Goal: Navigation & Orientation: Understand site structure

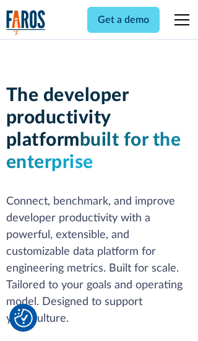
scroll to position [187, 0]
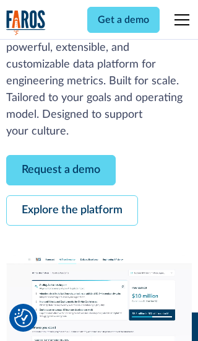
click at [61, 170] on link "Request a demo" at bounding box center [61, 170] width 110 height 30
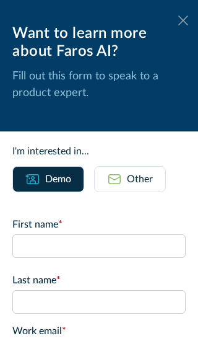
click at [183, 20] on icon at bounding box center [184, 19] width 10 height 9
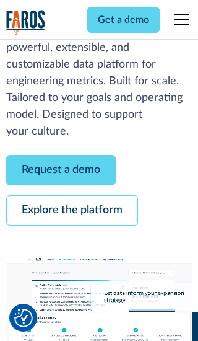
scroll to position [227, 0]
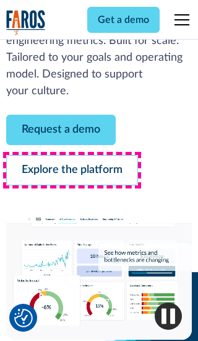
click at [72, 170] on link "Explore the platform" at bounding box center [72, 170] width 132 height 30
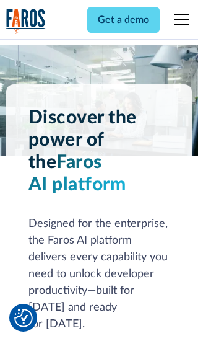
scroll to position [9315, 0]
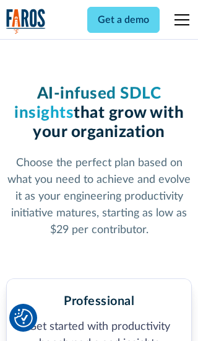
scroll to position [1926, 0]
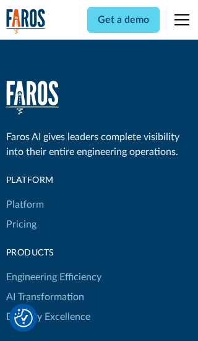
click at [24, 195] on link "Platform" at bounding box center [25, 205] width 38 height 20
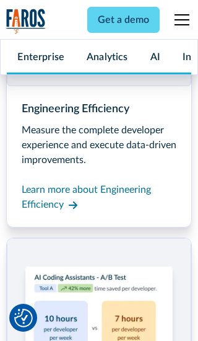
scroll to position [9713, 0]
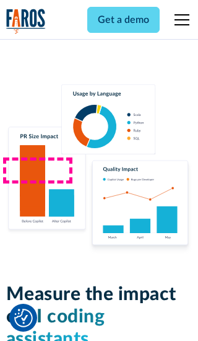
scroll to position [7667, 0]
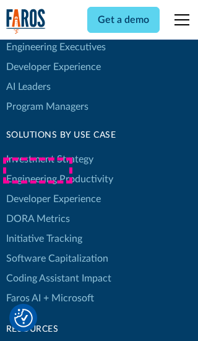
click at [37, 209] on link "DORA Metrics" at bounding box center [38, 219] width 64 height 20
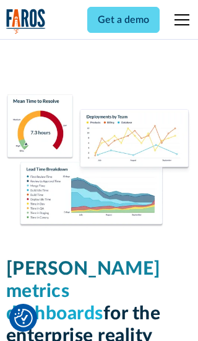
scroll to position [5432, 0]
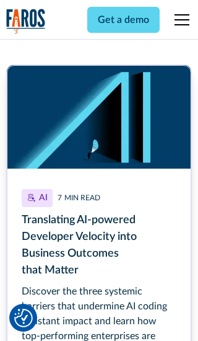
scroll to position [5552, 0]
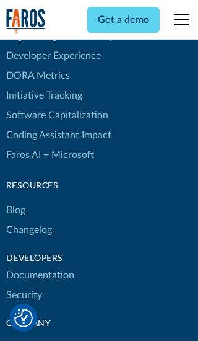
click at [29, 220] on link "Changelog" at bounding box center [29, 230] width 46 height 20
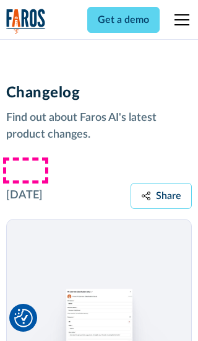
scroll to position [14976, 0]
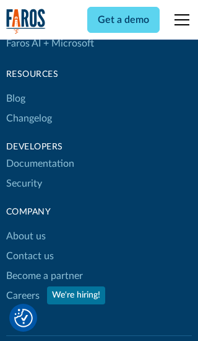
click at [25, 226] on link "About us" at bounding box center [26, 236] width 40 height 20
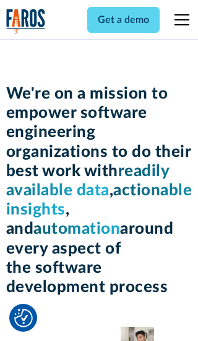
scroll to position [4279, 0]
